Goal: Entertainment & Leisure: Consume media (video, audio)

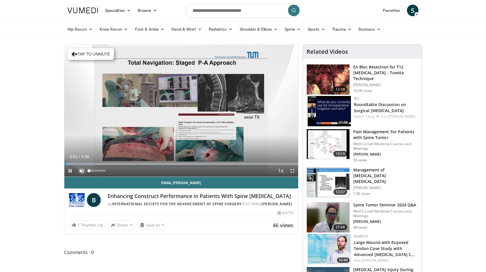
click at [83, 170] on span "Video Player" at bounding box center [82, 171] width 12 height 12
click at [95, 171] on div "37%" at bounding box center [97, 170] width 16 height 2
drag, startPoint x: 96, startPoint y: 171, endPoint x: 101, endPoint y: 171, distance: 5.8
click at [101, 171] on video-js "**********" at bounding box center [181, 111] width 234 height 132
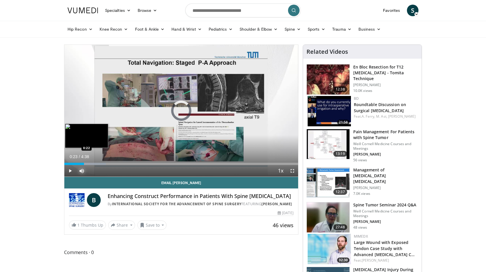
click at [84, 162] on div "Loaded : 17.82% 0:08 0:22" at bounding box center [181, 161] width 234 height 5
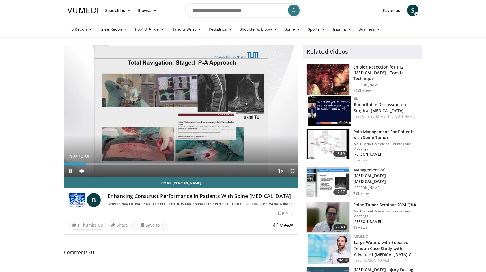
click at [291, 170] on span "Video Player" at bounding box center [293, 171] width 12 height 12
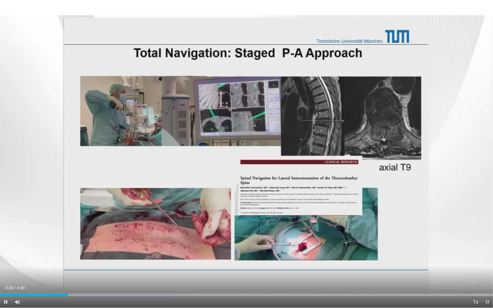
click at [97, 271] on div "Current Time 0:38 / Duration 4:38 Pause Skip Backward Skip Forward Mute 53% Loa…" at bounding box center [246, 302] width 493 height 12
click at [102, 271] on div "Loaded : 35.66% 0:39 0:57" at bounding box center [246, 293] width 493 height 5
click at [173, 271] on div "Loaded : 49.93% 1:12 1:37" at bounding box center [246, 295] width 493 height 2
click at [238, 271] on div "Loaded : 67.77% 2:04 2:14" at bounding box center [246, 293] width 493 height 5
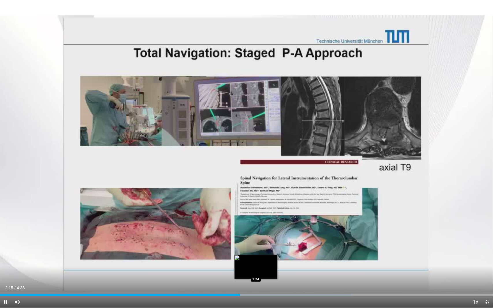
click at [256, 271] on div "Loaded : 71.34% 2:15 2:24" at bounding box center [246, 293] width 493 height 5
click at [281, 271] on div "Loaded : 74.91% 2:26 2:38" at bounding box center [246, 293] width 493 height 5
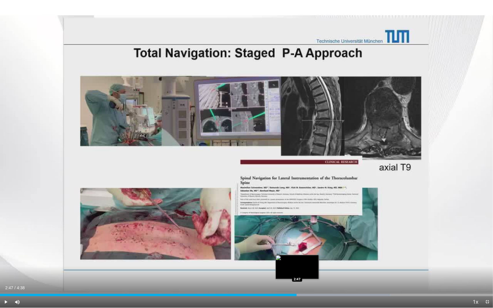
click at [296, 271] on div "Progress Bar" at bounding box center [310, 295] width 160 height 2
click at [306, 271] on div "Loaded : 82.05% 2:47 2:52" at bounding box center [246, 295] width 493 height 2
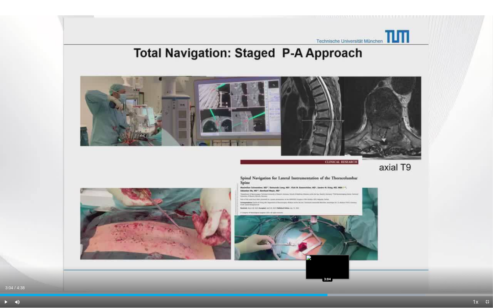
click at [327, 271] on div "Progress Bar" at bounding box center [344, 295] width 162 height 2
click at [336, 271] on div "Loaded : 89.18% 3:05 3:09" at bounding box center [246, 295] width 493 height 2
click at [344, 271] on div "Progress Bar" at bounding box center [365, 295] width 156 height 2
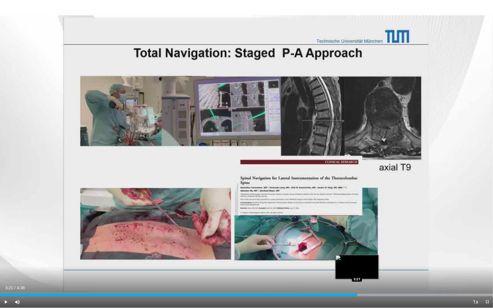
click at [357, 271] on div "Loaded : 92.75% 3:21 3:21" at bounding box center [246, 293] width 493 height 5
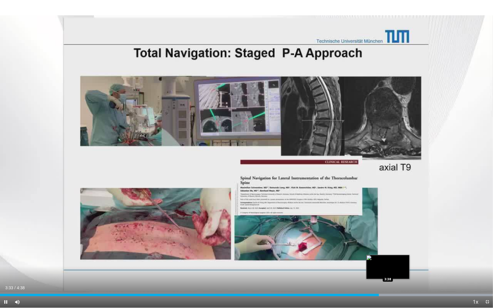
click at [388, 271] on div "Loaded : 99.89% 3:33 3:38" at bounding box center [246, 295] width 493 height 2
click at [393, 271] on div "Progress Bar" at bounding box center [393, 295] width 1 height 2
click at [398, 271] on div "Loaded : 100.00% 3:42 3:44" at bounding box center [246, 295] width 493 height 2
click at [408, 271] on div "Progress Bar" at bounding box center [414, 295] width 158 height 2
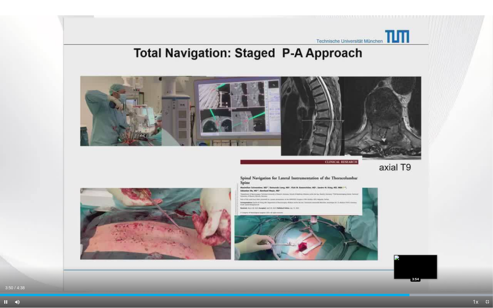
click at [415, 271] on div "Loaded : 100.00% 3:50 3:54" at bounding box center [246, 295] width 493 height 2
click at [424, 271] on div "Loaded : 100.00% 3:54 3:57" at bounding box center [246, 295] width 493 height 2
click at [433, 271] on div "Loaded : 100.00% 4:04 4:04" at bounding box center [246, 295] width 493 height 2
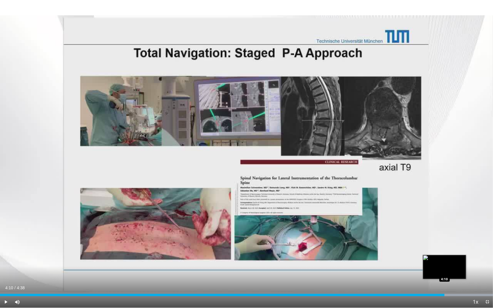
click at [444, 271] on div "Progress Bar" at bounding box center [414, 295] width 158 height 2
click at [452, 271] on div "Progress Bar" at bounding box center [414, 295] width 158 height 2
click at [459, 271] on div "Loaded : 100.00% 4:15 4:18" at bounding box center [246, 295] width 493 height 2
click at [466, 271] on div "Loaded : 100.00% 4:19 4:22" at bounding box center [246, 295] width 493 height 2
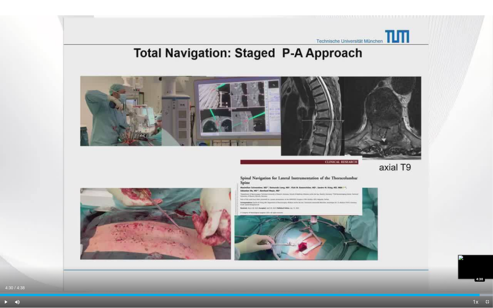
click at [479, 271] on div "Loaded : 100.00% 4:23 4:30" at bounding box center [246, 295] width 493 height 2
click at [486, 271] on span "Video Player" at bounding box center [487, 302] width 12 height 12
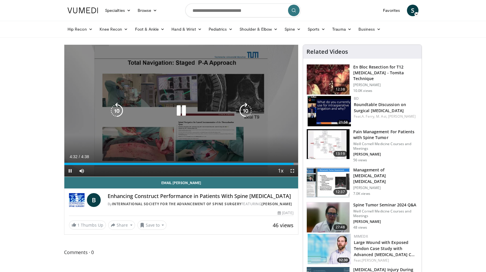
click at [183, 111] on icon "Video Player" at bounding box center [181, 110] width 16 height 16
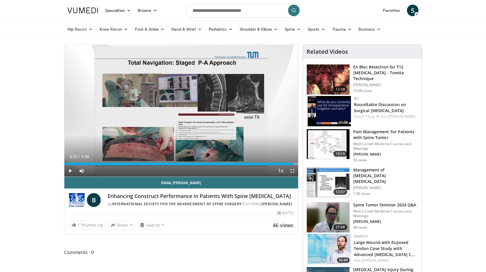
click at [92, 9] on img at bounding box center [83, 11] width 31 height 6
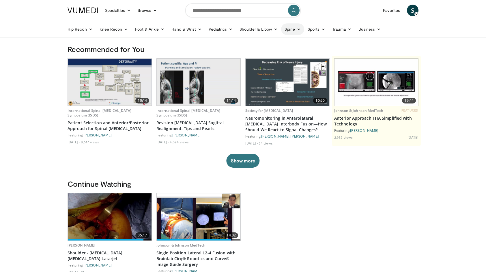
click at [294, 30] on link "Spine" at bounding box center [292, 29] width 23 height 12
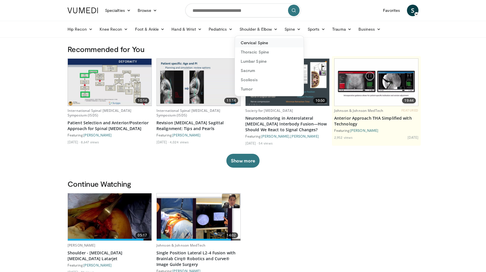
click at [258, 44] on link "Cervical Spine" at bounding box center [269, 42] width 69 height 9
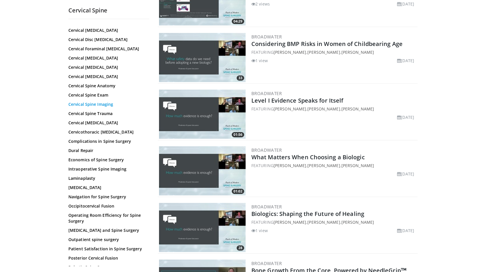
scroll to position [58, 0]
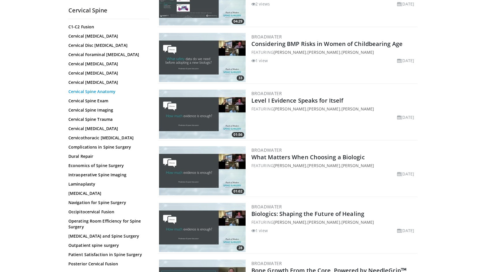
click at [101, 93] on link "Cervical Spine Anatomy" at bounding box center [107, 92] width 78 height 6
